Goal: Task Accomplishment & Management: Complete application form

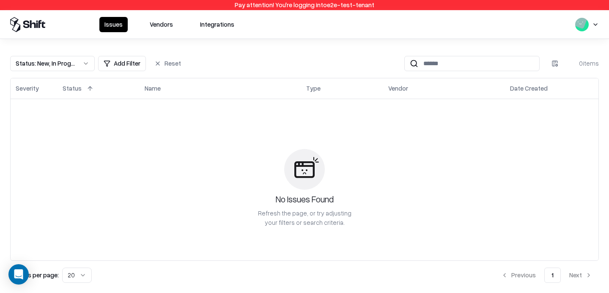
click at [156, 25] on button "Vendors" at bounding box center [161, 24] width 33 height 15
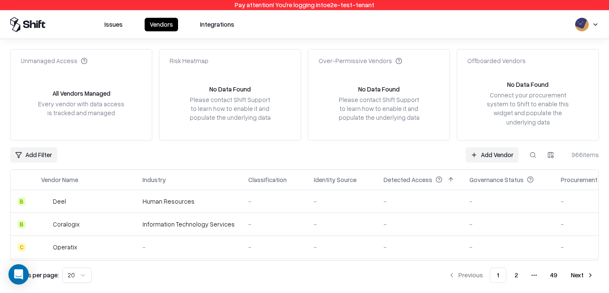
click at [494, 154] on link "Add Vendor" at bounding box center [492, 154] width 53 height 15
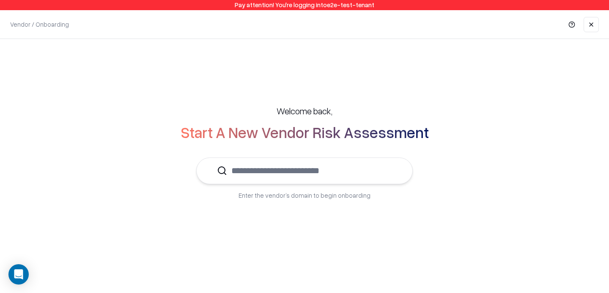
click at [300, 171] on input "text" at bounding box center [309, 171] width 165 height 26
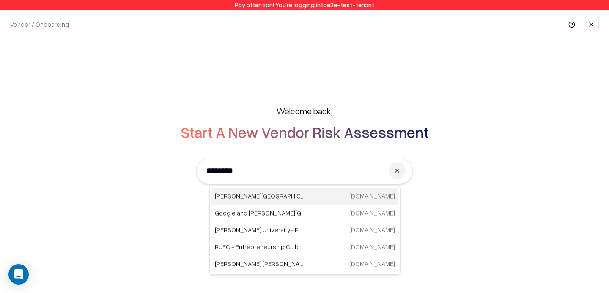
click at [255, 193] on p "[PERSON_NAME][GEOGRAPHIC_DATA]" at bounding box center [260, 196] width 90 height 9
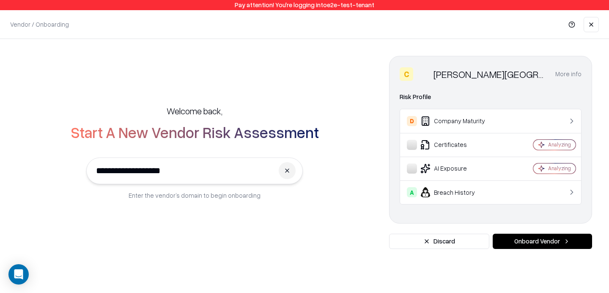
type input "**********"
click at [527, 239] on button "Onboard Vendor" at bounding box center [542, 241] width 99 height 15
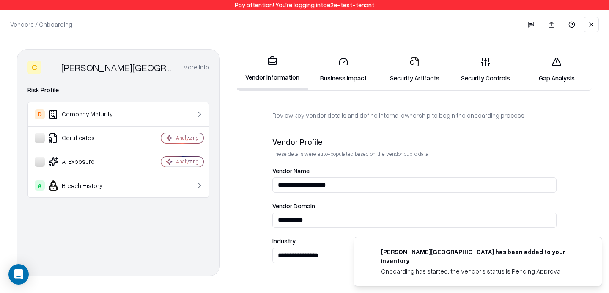
click at [553, 240] on ol "[PERSON_NAME] University has been added to your inventory Onboarding has starte…" at bounding box center [478, 261] width 262 height 63
click at [479, 66] on link "Security Controls" at bounding box center [485, 69] width 71 height 39
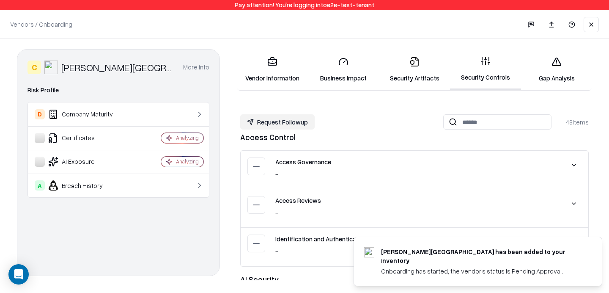
click at [272, 69] on link "Vendor Information" at bounding box center [272, 69] width 71 height 39
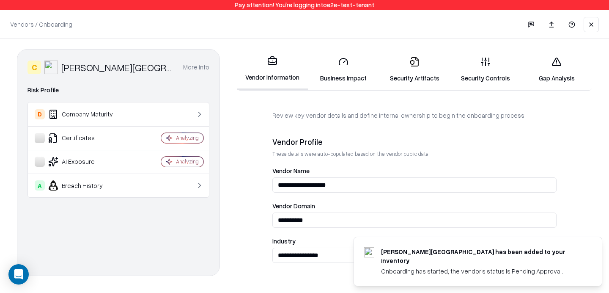
scroll to position [498, 0]
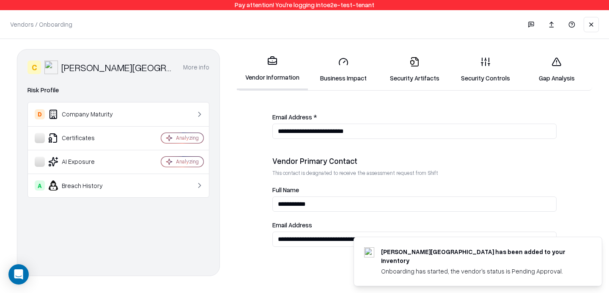
click at [486, 66] on icon at bounding box center [486, 62] width 10 height 10
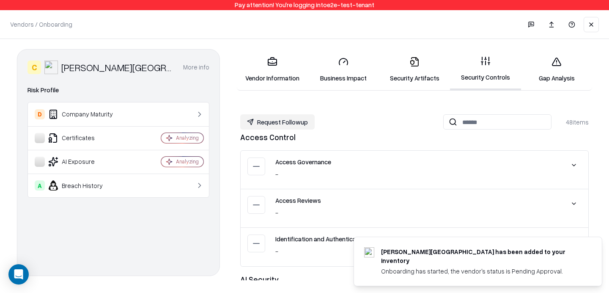
click at [575, 68] on link "Gap Analysis" at bounding box center [556, 69] width 71 height 39
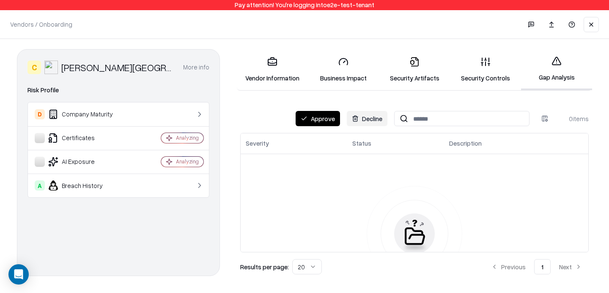
click at [324, 116] on button "Approve" at bounding box center [318, 118] width 44 height 15
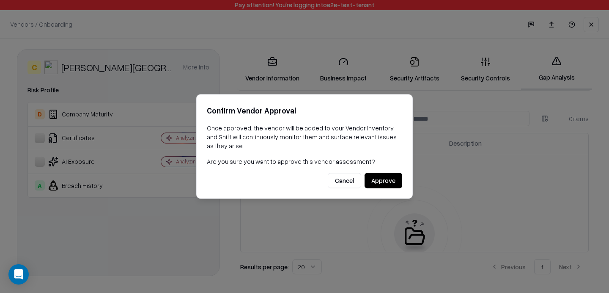
click at [385, 179] on button "Approve" at bounding box center [384, 180] width 38 height 15
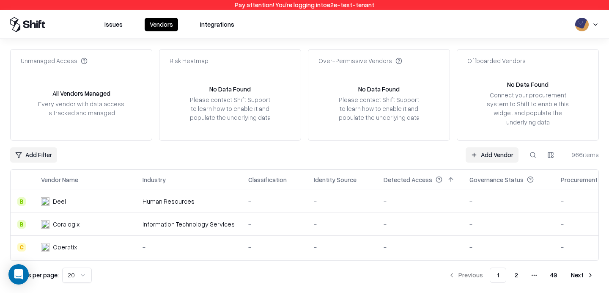
click at [479, 157] on link "Add Vendor" at bounding box center [492, 154] width 53 height 15
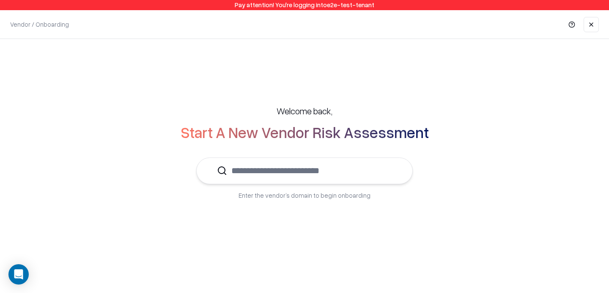
click at [334, 175] on input "text" at bounding box center [309, 171] width 165 height 26
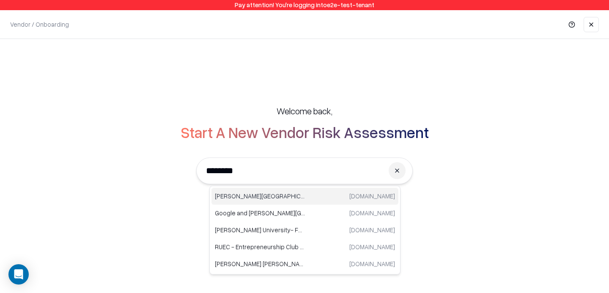
click at [243, 188] on div "[PERSON_NAME] University [DOMAIN_NAME]" at bounding box center [305, 196] width 187 height 17
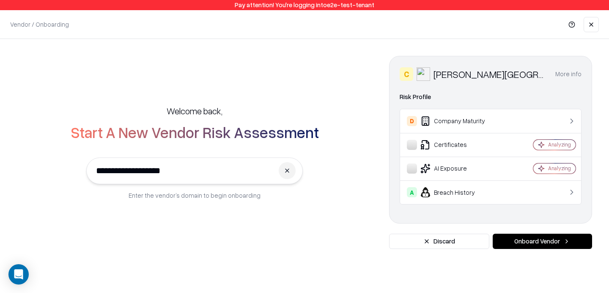
type input "**********"
click at [552, 248] on button "Onboard Vendor" at bounding box center [542, 241] width 99 height 15
click at [527, 242] on button "Onboard Vendor" at bounding box center [542, 241] width 99 height 15
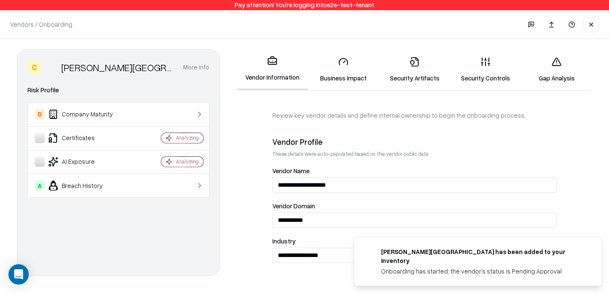
click at [541, 77] on link "Gap Analysis" at bounding box center [556, 69] width 71 height 39
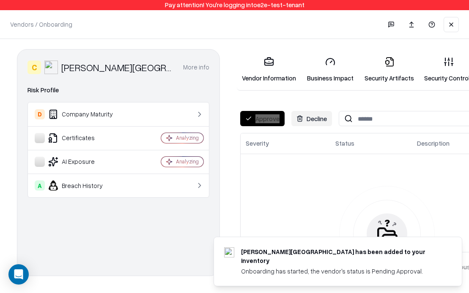
click at [262, 116] on button "Approve" at bounding box center [262, 118] width 44 height 15
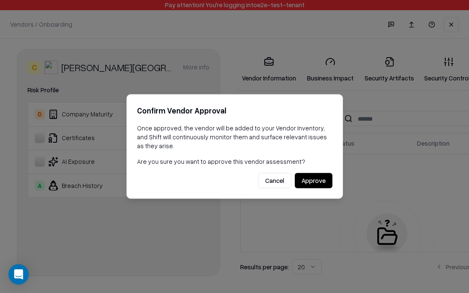
click at [302, 131] on p "Once approved, the vendor will be added to your Vendor Inventory, and Shift wil…" at bounding box center [235, 137] width 196 height 27
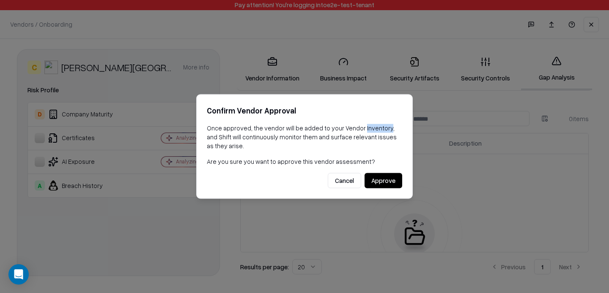
click at [344, 186] on button "Cancel" at bounding box center [344, 180] width 33 height 15
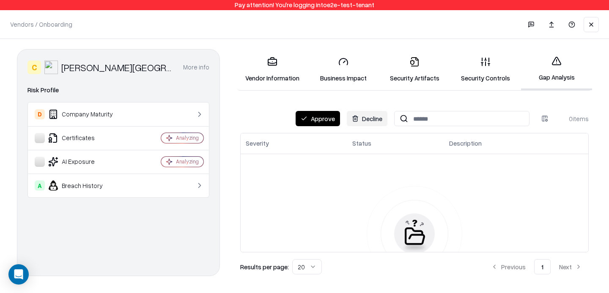
click at [600, 20] on div "Vendors / Onboarding Changes Saved" at bounding box center [304, 24] width 609 height 28
click at [593, 23] on button at bounding box center [591, 24] width 15 height 15
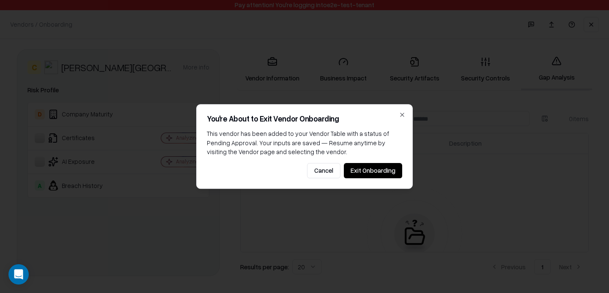
click at [380, 175] on button "Exit Onboarding" at bounding box center [373, 170] width 58 height 15
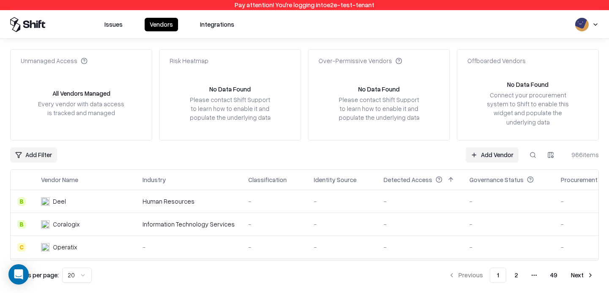
click at [510, 156] on link "Add Vendor" at bounding box center [492, 154] width 53 height 15
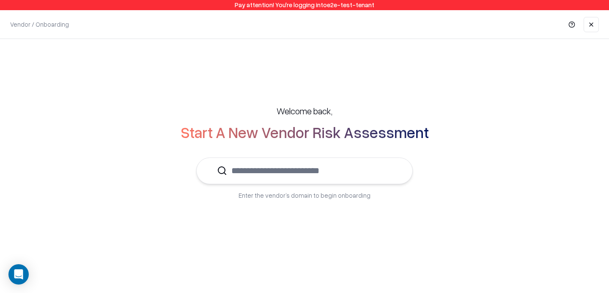
click at [324, 169] on input "text" at bounding box center [309, 171] width 165 height 26
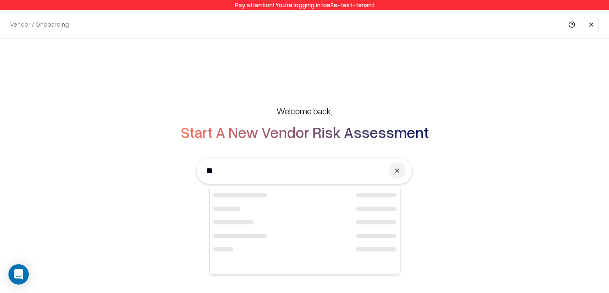
type input "*"
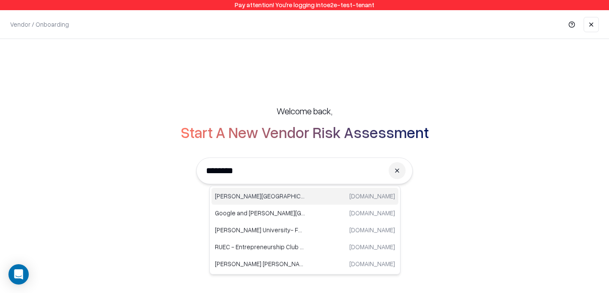
click at [267, 195] on p "[PERSON_NAME][GEOGRAPHIC_DATA]" at bounding box center [260, 196] width 90 height 9
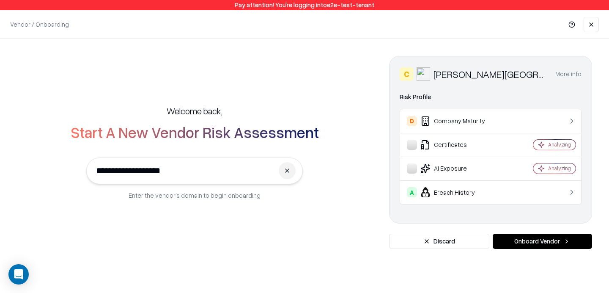
type input "**********"
click at [535, 244] on button "Onboard Vendor" at bounding box center [542, 241] width 99 height 15
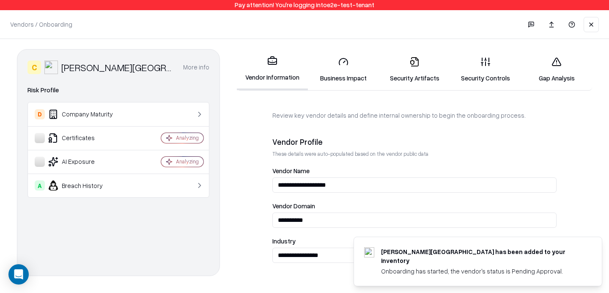
click at [495, 60] on link "Security Controls" at bounding box center [485, 69] width 71 height 39
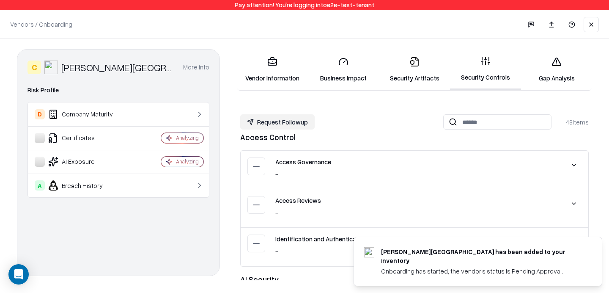
click at [576, 69] on link "Gap Analysis" at bounding box center [556, 69] width 71 height 39
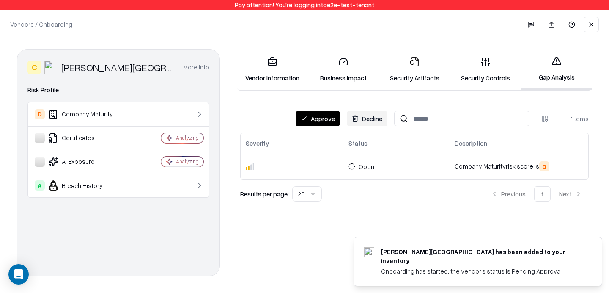
click at [320, 121] on button "Approve" at bounding box center [318, 118] width 44 height 15
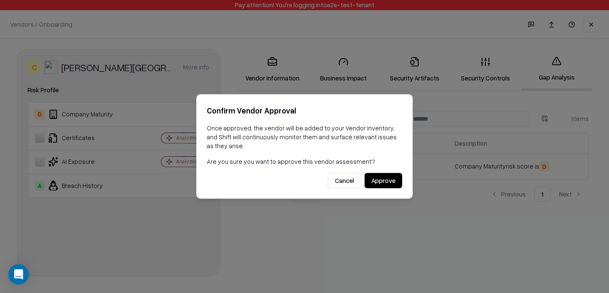
click at [379, 180] on button "Approve" at bounding box center [384, 180] width 38 height 15
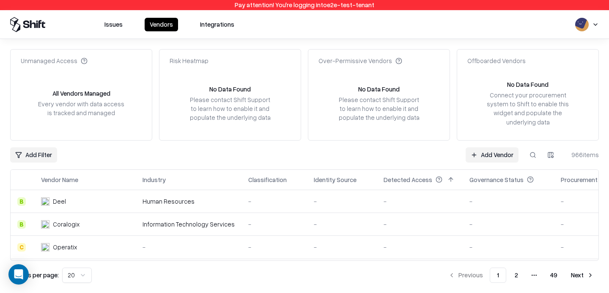
click at [492, 154] on link "Add Vendor" at bounding box center [492, 154] width 53 height 15
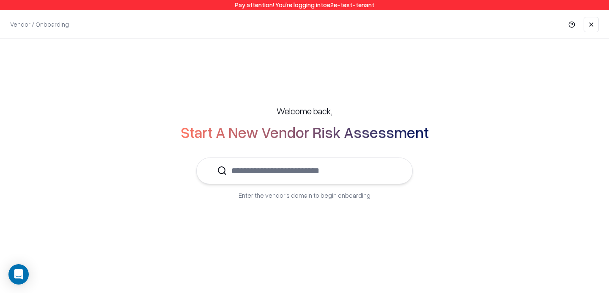
click at [360, 156] on div "Welcome back, Start A New Vendor Risk Assessment Enter the vendor’s domain to b…" at bounding box center [305, 152] width 576 height 129
click at [349, 163] on input "text" at bounding box center [309, 171] width 165 height 26
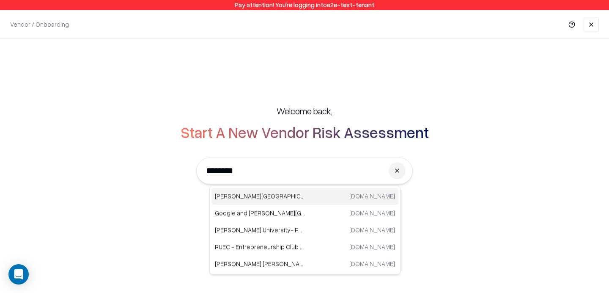
click at [278, 195] on p "[PERSON_NAME][GEOGRAPHIC_DATA]" at bounding box center [260, 196] width 90 height 9
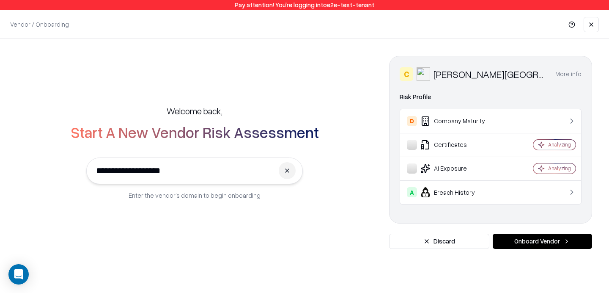
type input "**********"
click at [564, 238] on button "Onboard Vendor" at bounding box center [542, 241] width 99 height 15
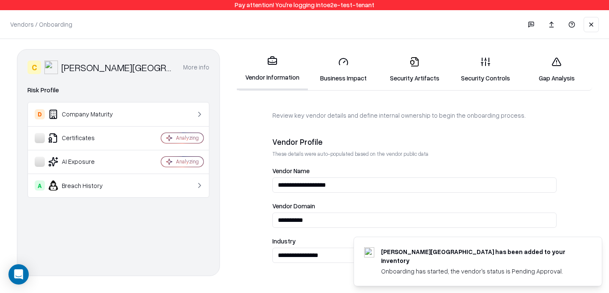
click at [563, 68] on link "Gap Analysis" at bounding box center [556, 69] width 71 height 39
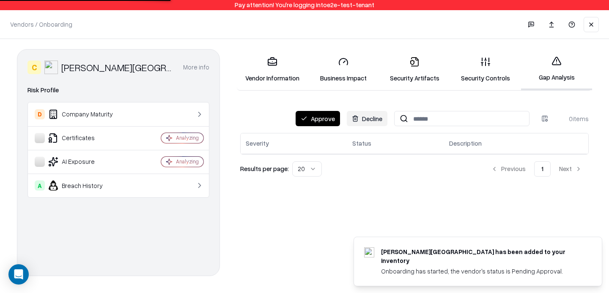
click at [314, 114] on button "Approve" at bounding box center [318, 118] width 44 height 15
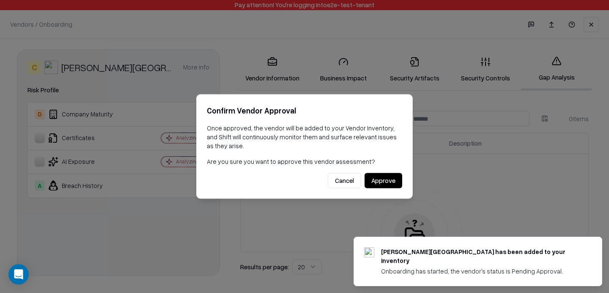
click at [382, 174] on button "Approve" at bounding box center [384, 180] width 38 height 15
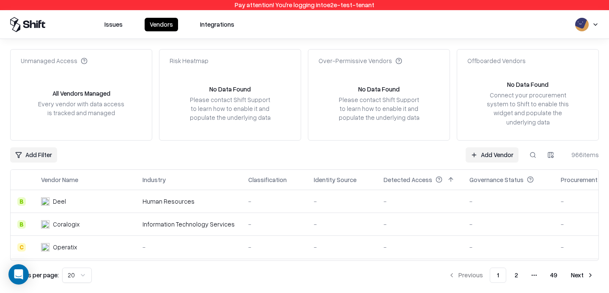
click at [505, 158] on link "Add Vendor" at bounding box center [492, 154] width 53 height 15
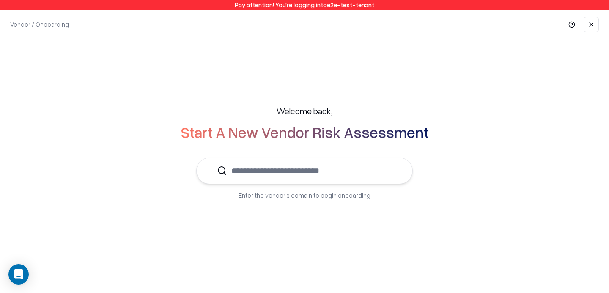
click at [337, 179] on input "text" at bounding box center [309, 171] width 165 height 26
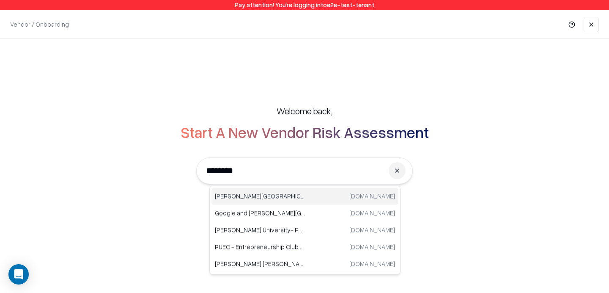
click at [245, 198] on p "[PERSON_NAME][GEOGRAPHIC_DATA]" at bounding box center [260, 196] width 90 height 9
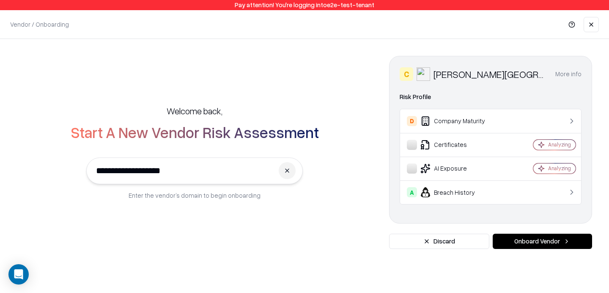
type input "**********"
click at [518, 245] on button "Onboard Vendor" at bounding box center [542, 241] width 99 height 15
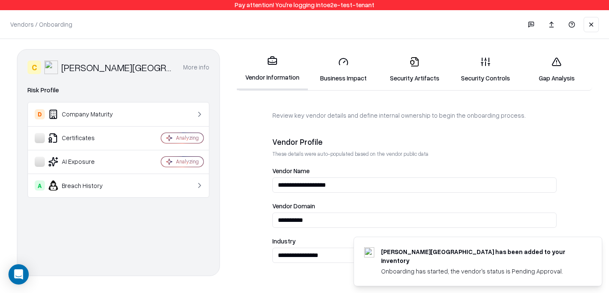
click at [566, 81] on link "Gap Analysis" at bounding box center [556, 69] width 71 height 39
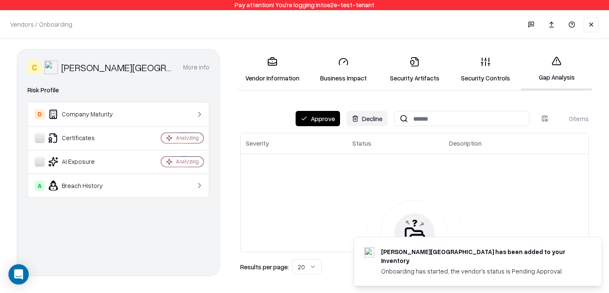
click at [311, 114] on button "Approve" at bounding box center [318, 118] width 44 height 15
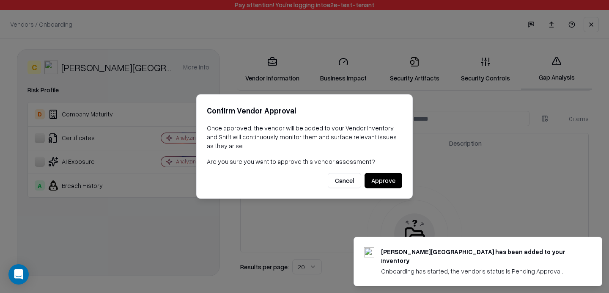
click at [378, 187] on button "Approve" at bounding box center [384, 180] width 38 height 15
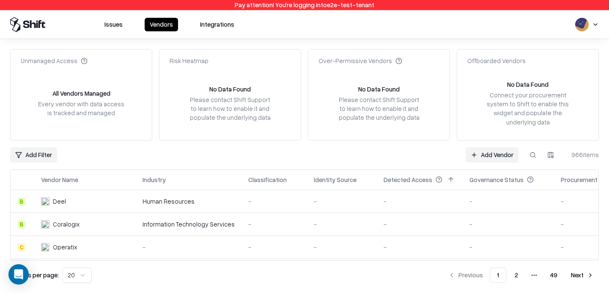
click at [529, 151] on button at bounding box center [533, 154] width 15 height 15
type input "*"
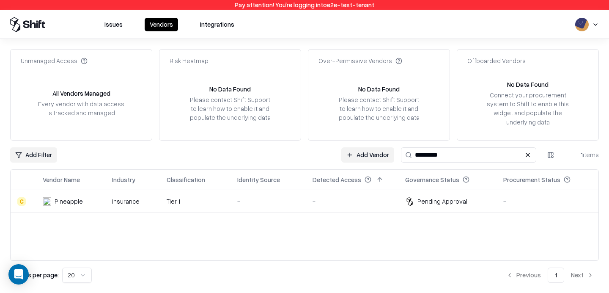
type input "*********"
click at [229, 218] on div "Vendor Name Industry Classification Identity Source Detected Access Governance …" at bounding box center [304, 214] width 589 height 91
click at [264, 198] on div "-" at bounding box center [268, 201] width 62 height 9
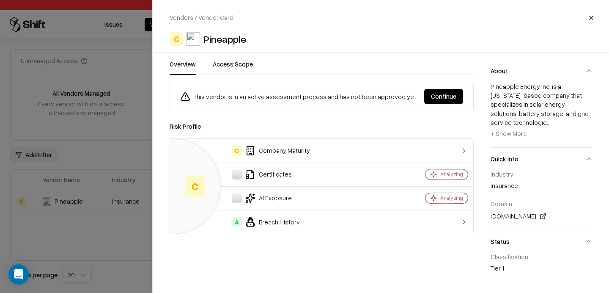
click at [425, 103] on div "This vendor is in an active assessment process and has not been approved yet. C…" at bounding box center [321, 96] width 283 height 15
click at [449, 91] on button "Continue" at bounding box center [443, 96] width 39 height 15
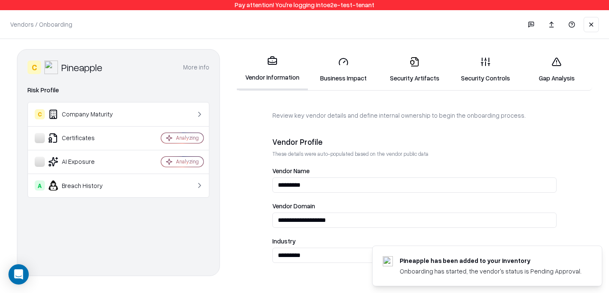
click at [566, 48] on div "**********" at bounding box center [304, 164] width 609 height 251
click at [548, 64] on link "Gap Analysis" at bounding box center [556, 69] width 71 height 39
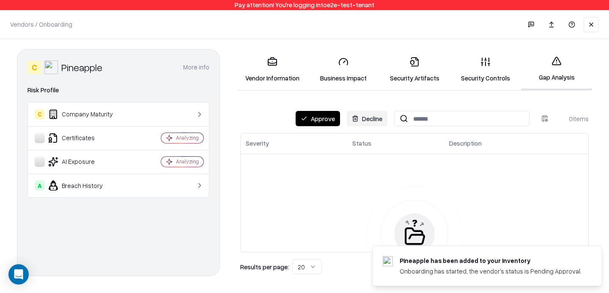
click at [317, 117] on button "Approve" at bounding box center [318, 118] width 44 height 15
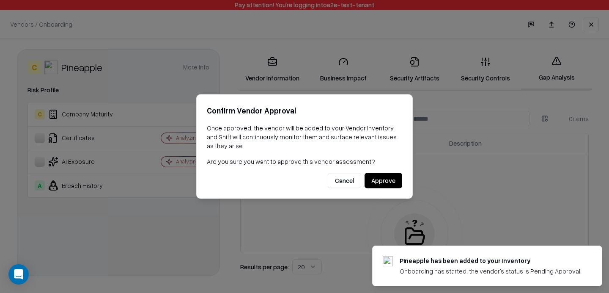
click at [375, 177] on button "Approve" at bounding box center [384, 180] width 38 height 15
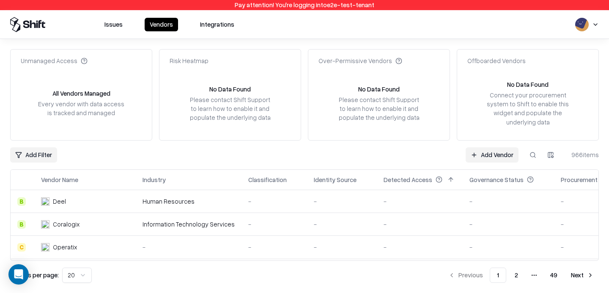
click at [406, 156] on div "Add Filter Add Vendor 966 items" at bounding box center [304, 154] width 589 height 15
click at [411, 160] on div "Add Filter Add Vendor 966 items" at bounding box center [304, 154] width 589 height 15
click at [487, 160] on link "Add Vendor" at bounding box center [492, 154] width 53 height 15
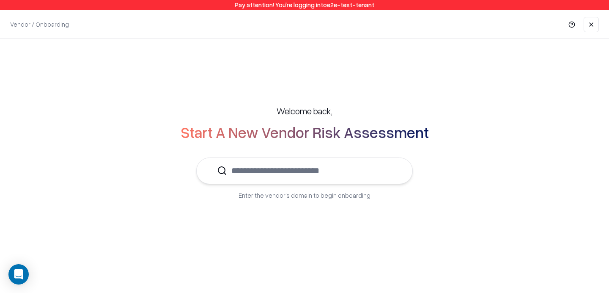
click at [300, 163] on input "text" at bounding box center [309, 171] width 165 height 26
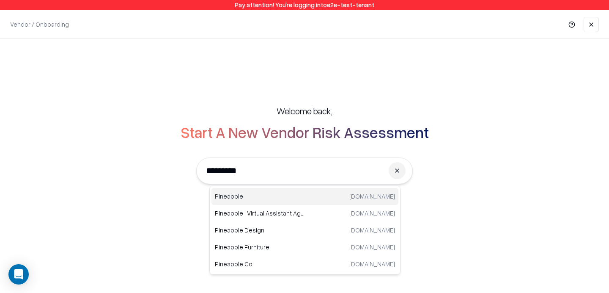
click at [260, 190] on div "Pineapple [DOMAIN_NAME]" at bounding box center [305, 196] width 187 height 17
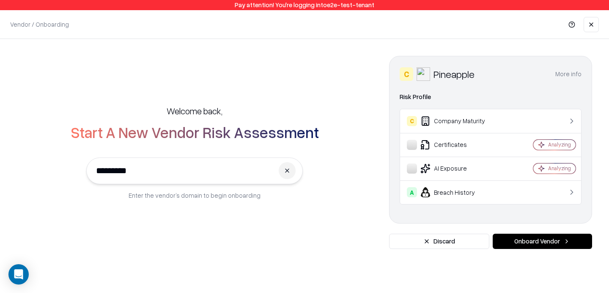
type input "*********"
click at [540, 245] on button "Onboard Vendor" at bounding box center [542, 241] width 99 height 15
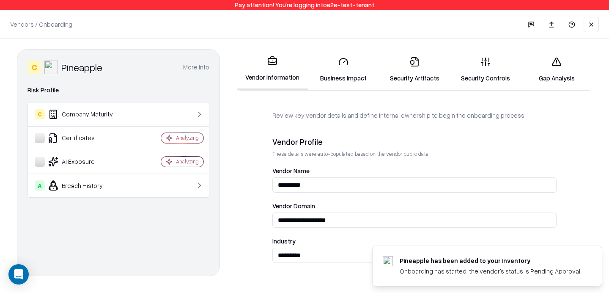
click at [561, 68] on link "Gap Analysis" at bounding box center [556, 69] width 71 height 39
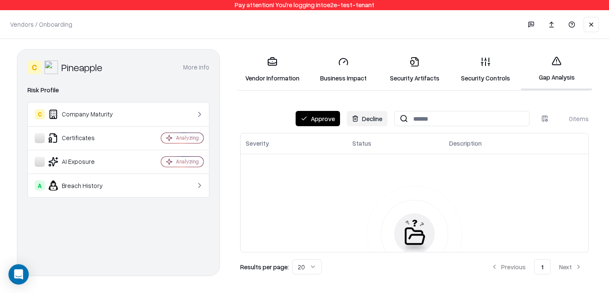
click at [328, 120] on button "Approve" at bounding box center [318, 118] width 44 height 15
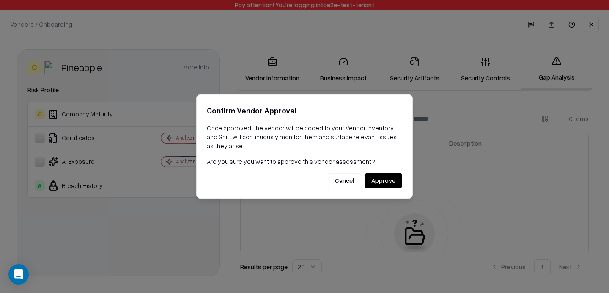
click at [390, 184] on button "Approve" at bounding box center [384, 180] width 38 height 15
